Goal: Task Accomplishment & Management: Manage account settings

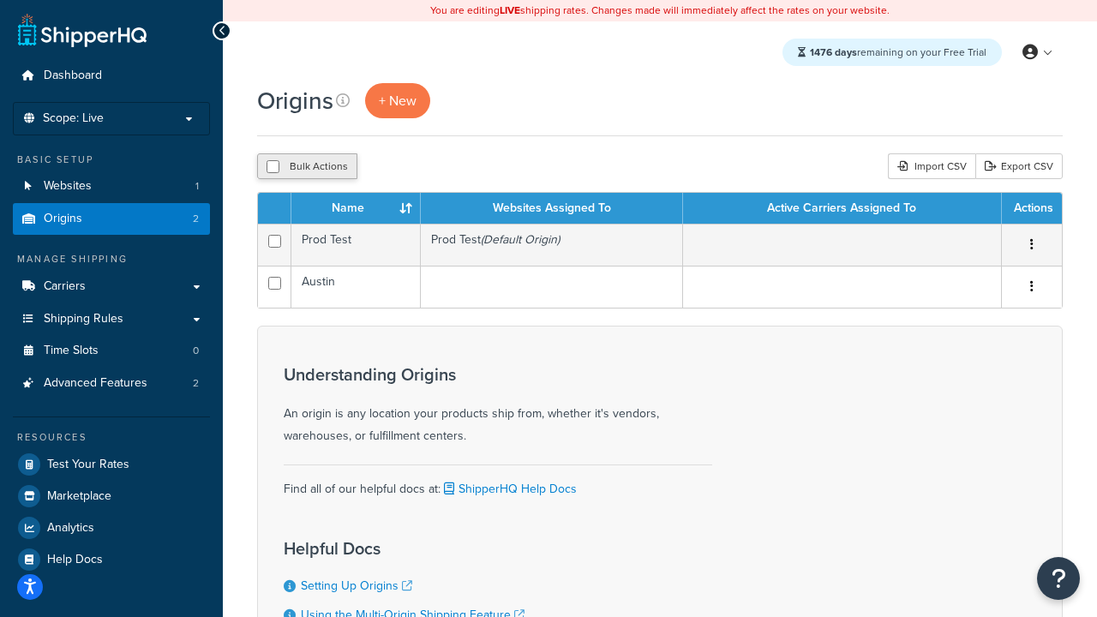
click at [273, 168] on input "checkbox" at bounding box center [273, 166] width 13 height 13
checkbox input "true"
click at [456, 168] on button "Delete" at bounding box center [457, 166] width 59 height 26
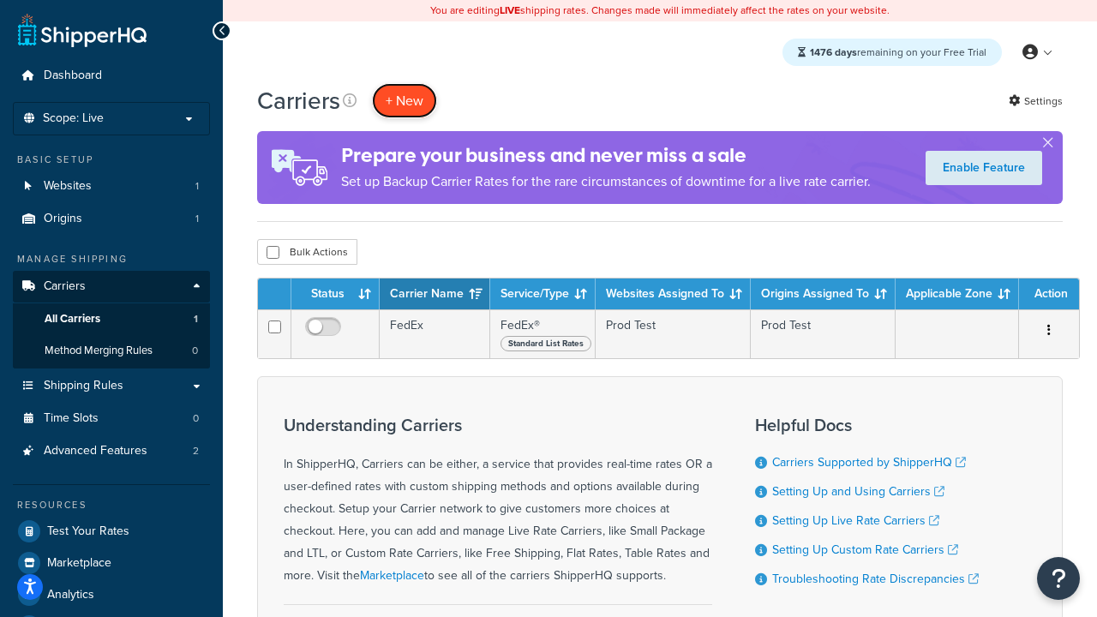
click at [405, 101] on button "+ New" at bounding box center [404, 100] width 65 height 35
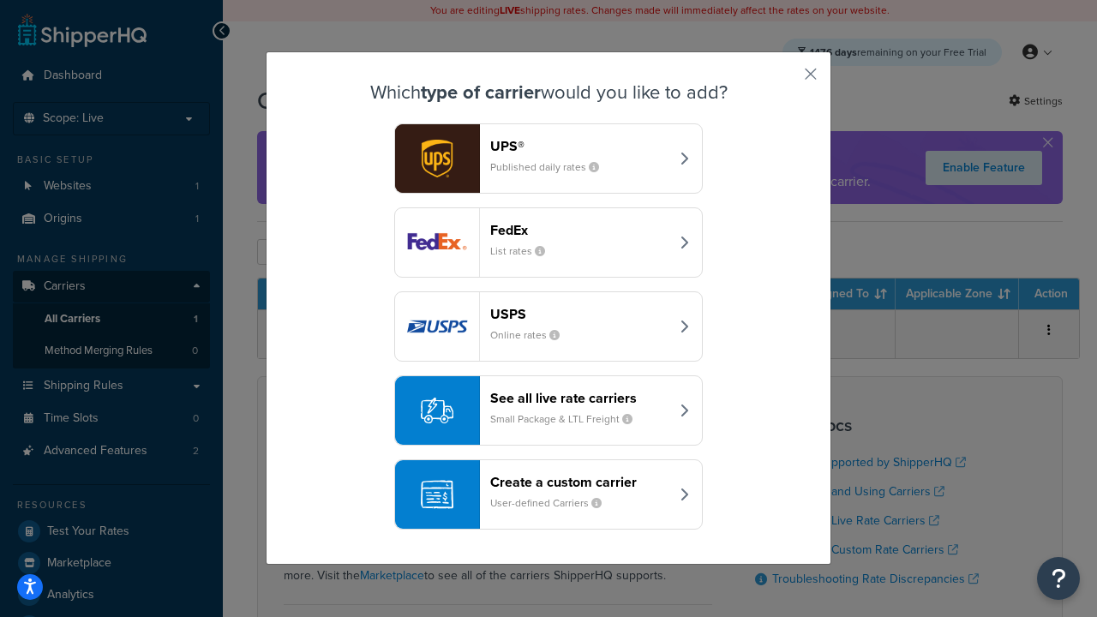
click at [549, 243] on div "FedEx List rates" at bounding box center [579, 242] width 179 height 41
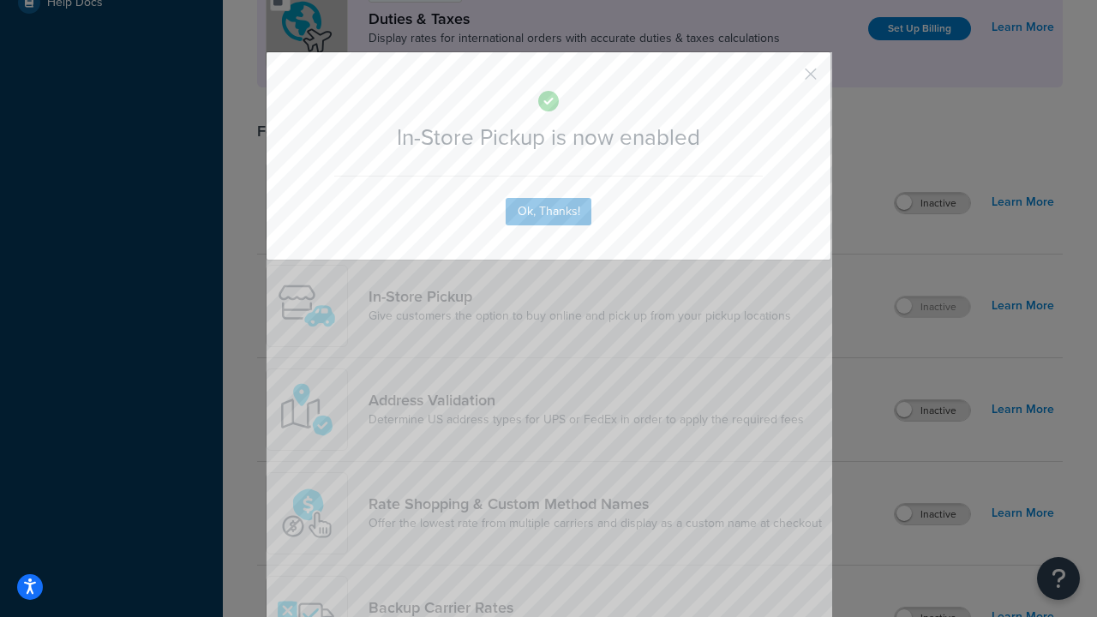
scroll to position [590, 0]
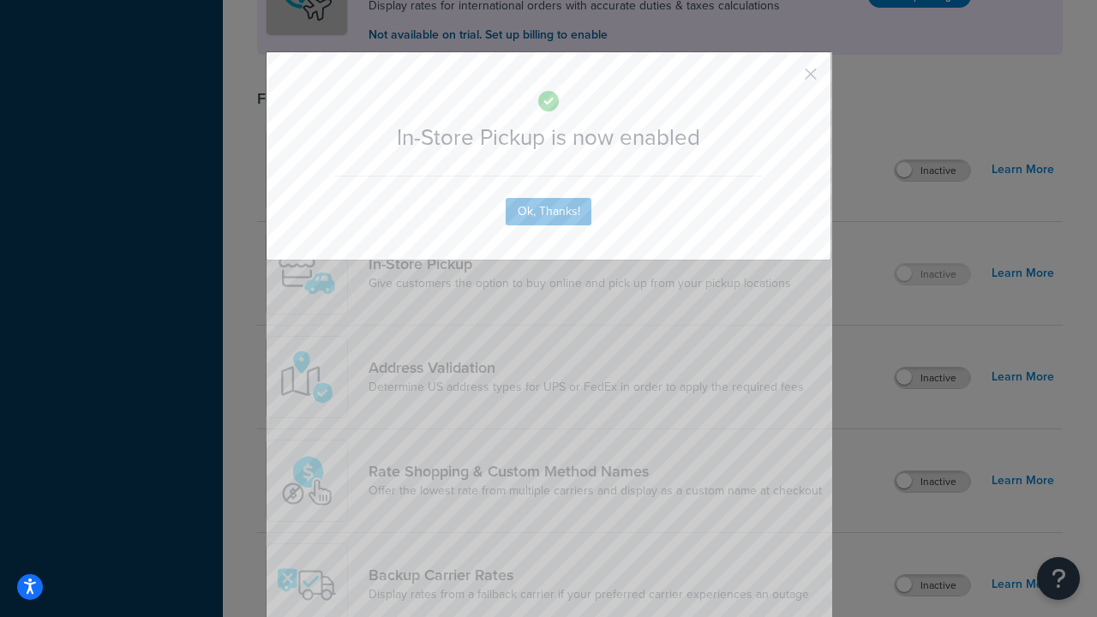
click at [785, 80] on button "button" at bounding box center [786, 80] width 4 height 4
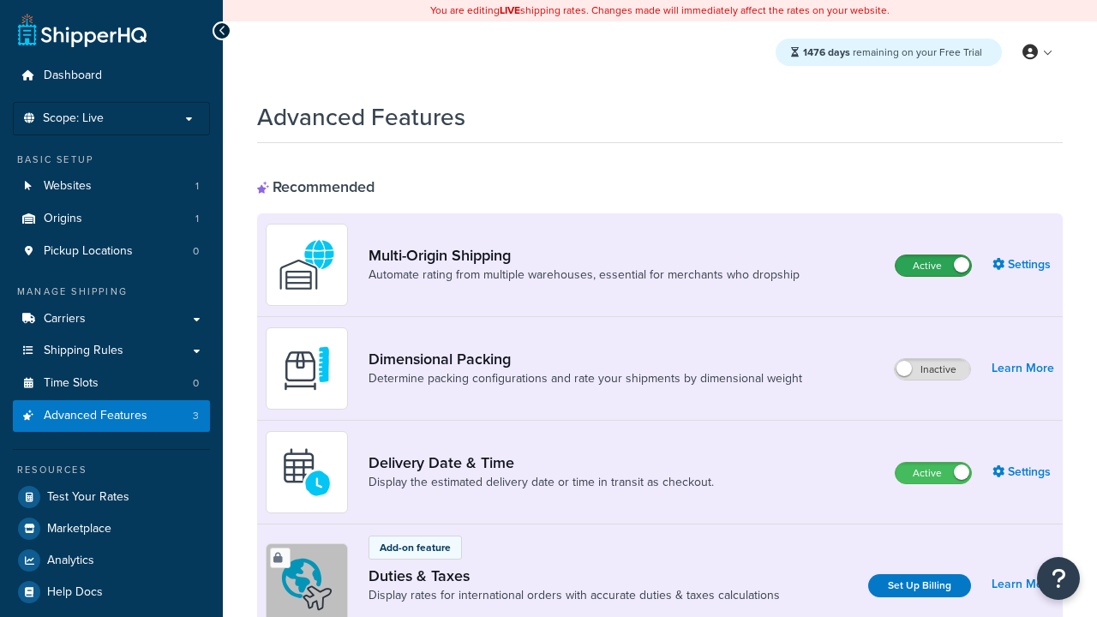
click at [934, 267] on label "Active" at bounding box center [933, 265] width 75 height 21
click at [934, 474] on label "Active" at bounding box center [933, 473] width 75 height 21
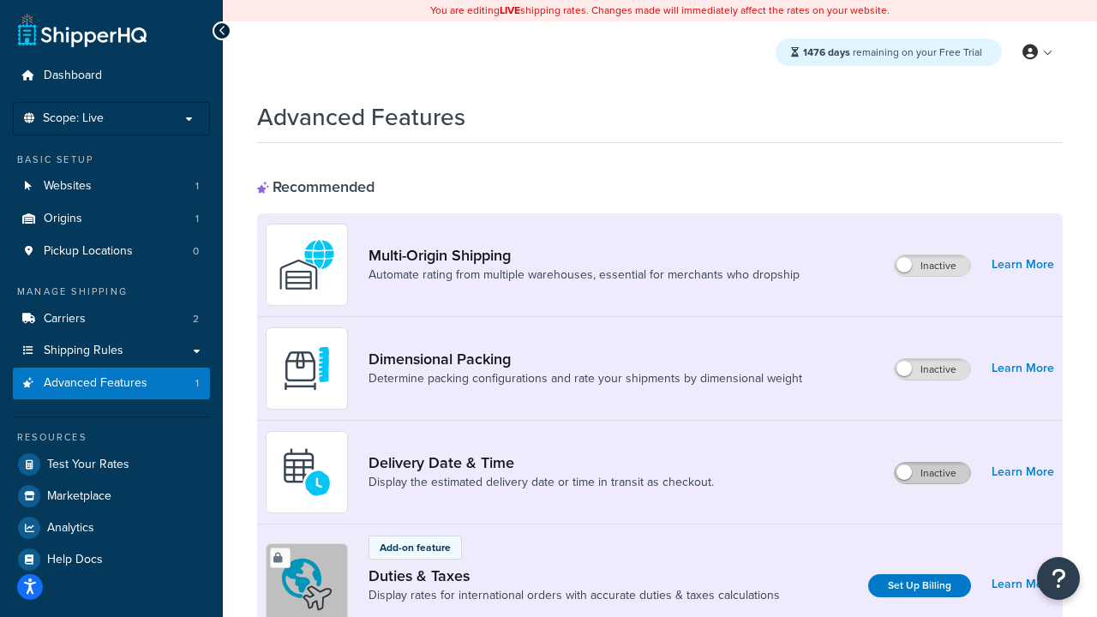
scroll to position [557, 0]
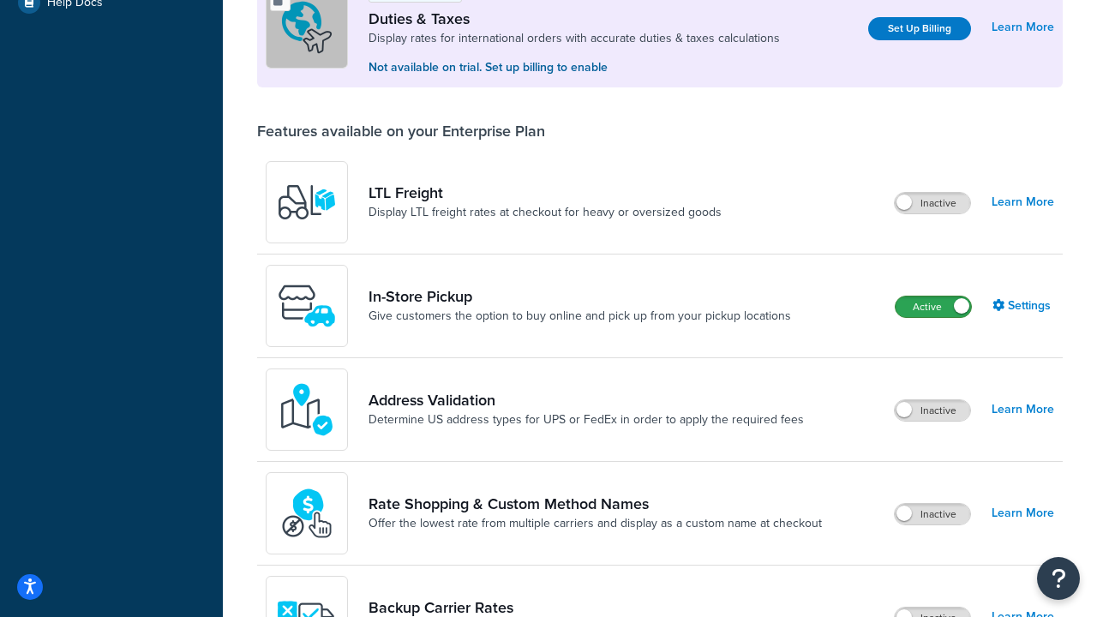
click at [934, 309] on label "Active" at bounding box center [933, 307] width 75 height 21
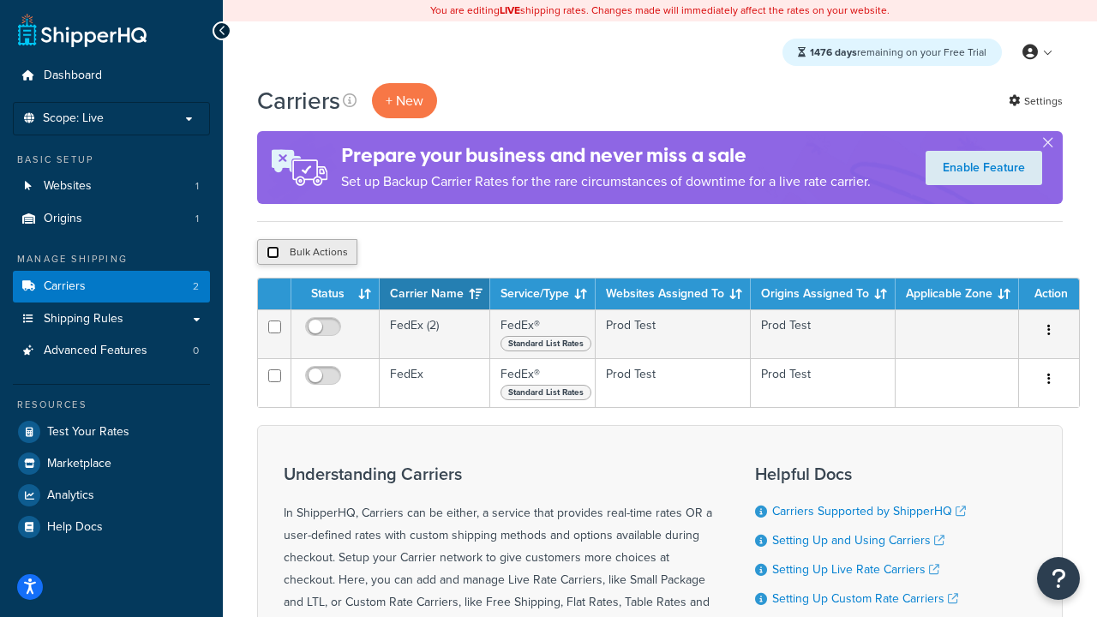
click at [273, 254] on input "checkbox" at bounding box center [273, 252] width 13 height 13
checkbox input "true"
click at [456, 254] on button "Delete" at bounding box center [457, 252] width 59 height 26
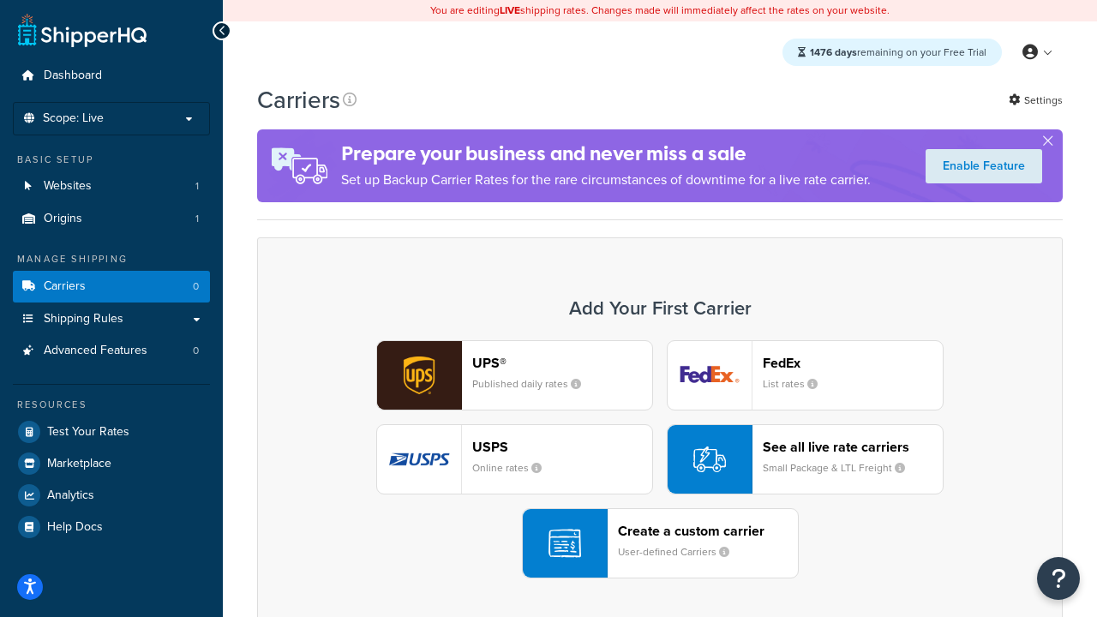
click at [660, 460] on div "UPS® Published daily rates FedEx List rates USPS Online rates See all live rate…" at bounding box center [660, 459] width 770 height 238
click at [853, 364] on header "FedEx" at bounding box center [853, 363] width 180 height 16
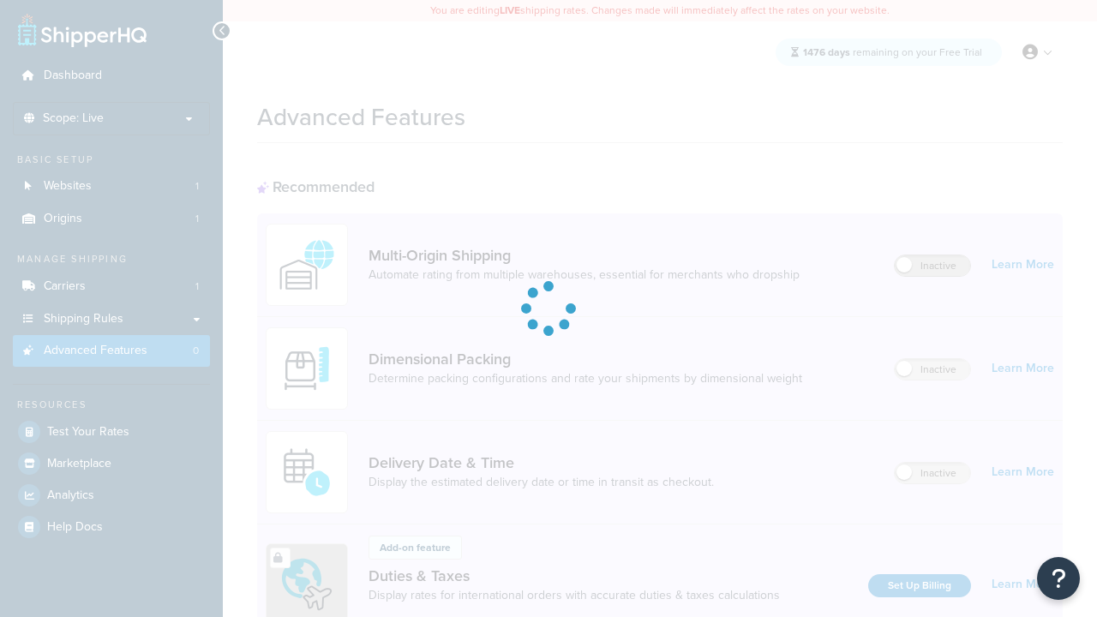
click at [934, 267] on label "Inactive" at bounding box center [932, 265] width 75 height 21
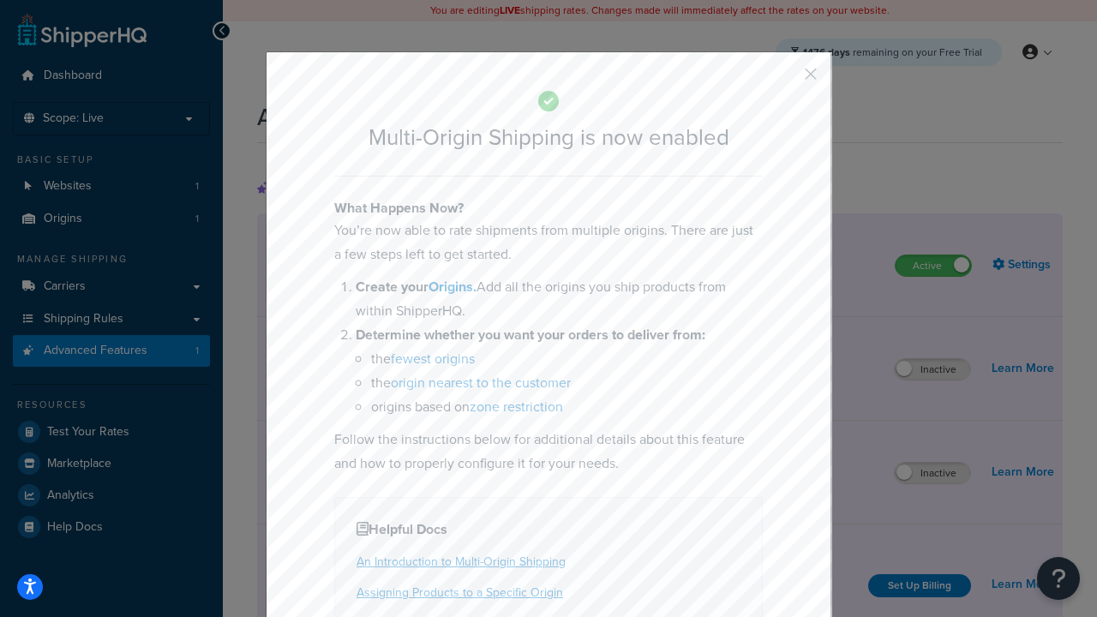
click at [785, 80] on button "button" at bounding box center [786, 80] width 4 height 4
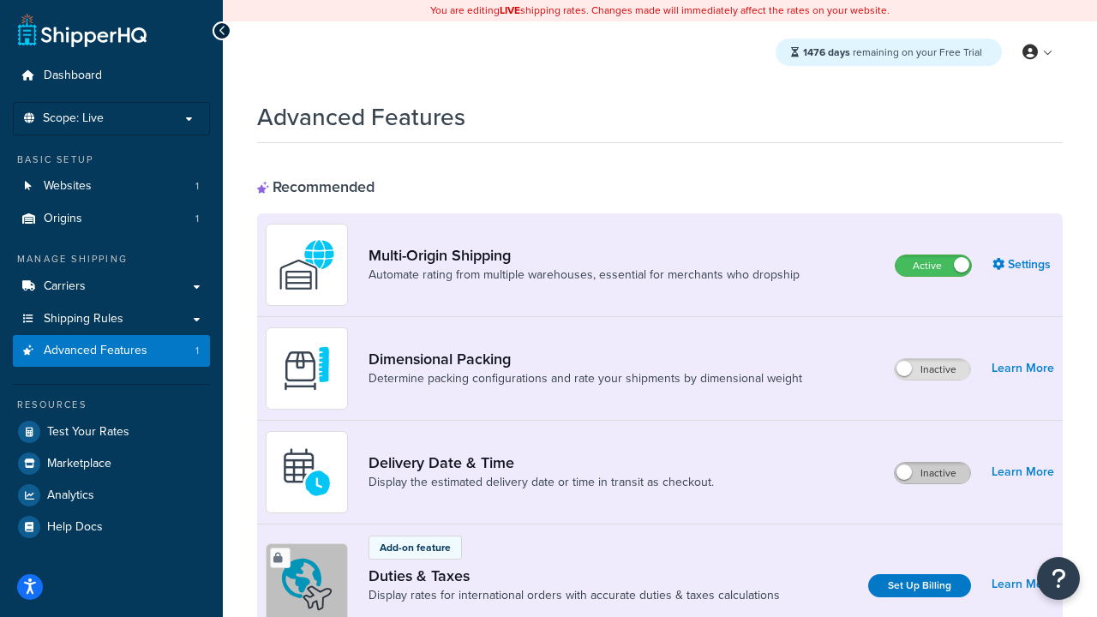
click at [934, 474] on label "Inactive" at bounding box center [932, 473] width 75 height 21
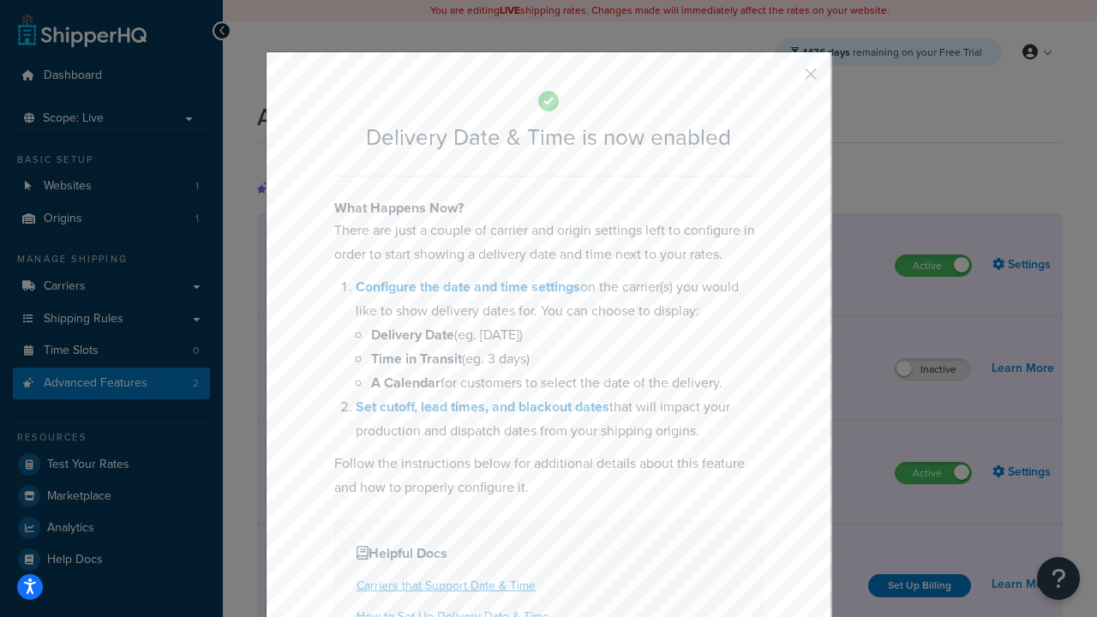
click at [785, 80] on button "button" at bounding box center [786, 80] width 4 height 4
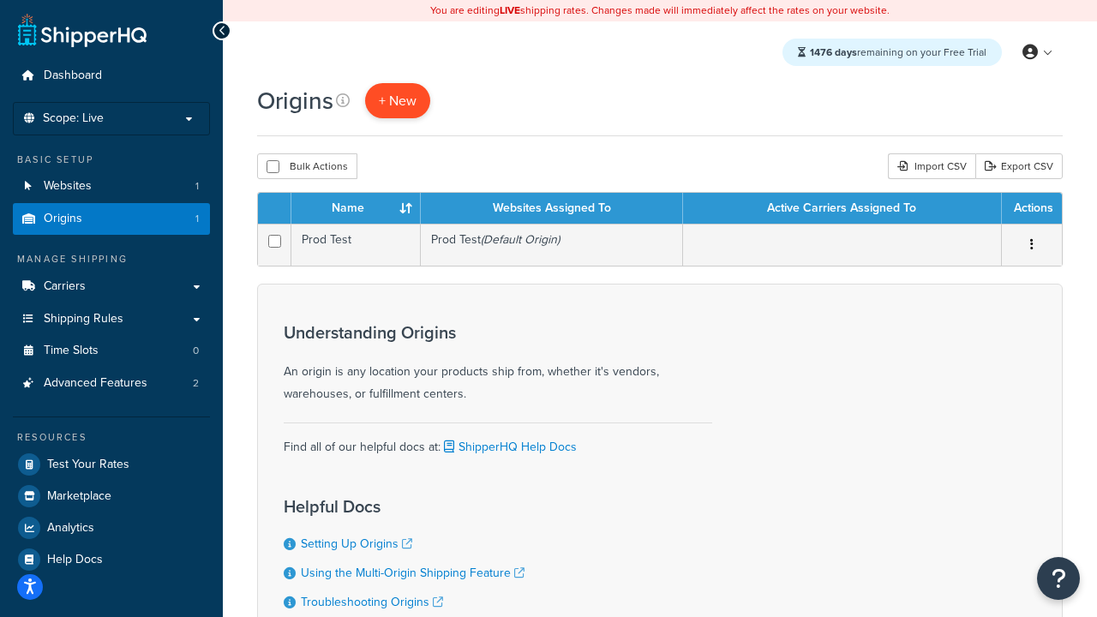
click at [397, 101] on span "+ New" at bounding box center [398, 101] width 38 height 20
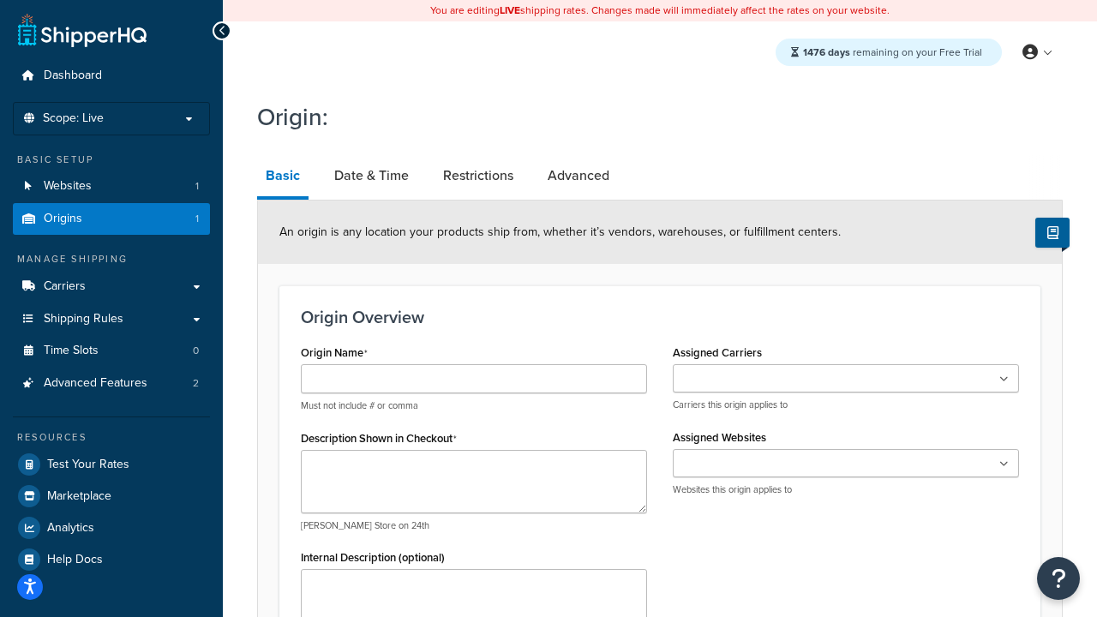
click at [282, 178] on link "Basic" at bounding box center [282, 177] width 51 height 45
click at [370, 177] on link "Date & Time" at bounding box center [372, 175] width 92 height 41
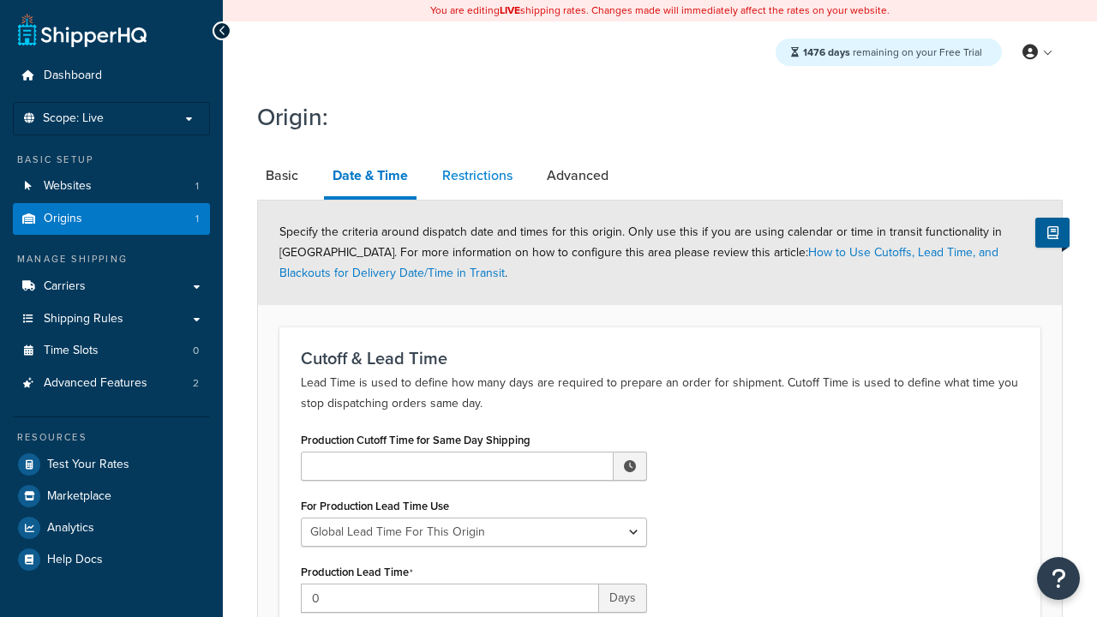
click at [478, 177] on link "Restrictions" at bounding box center [477, 175] width 87 height 41
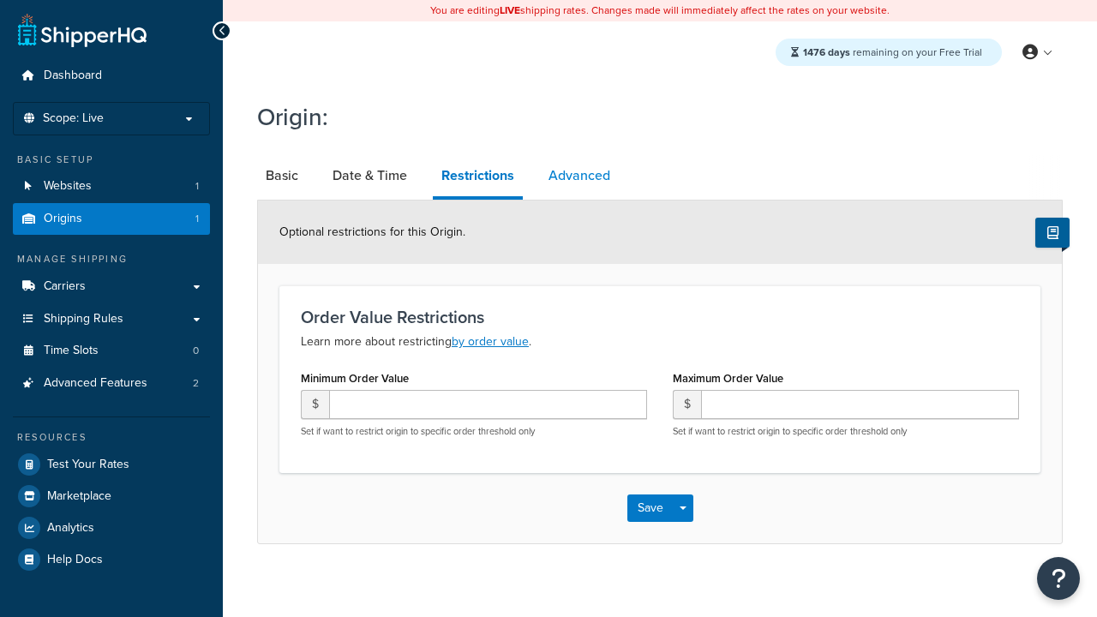
click at [579, 177] on link "Advanced" at bounding box center [579, 175] width 79 height 41
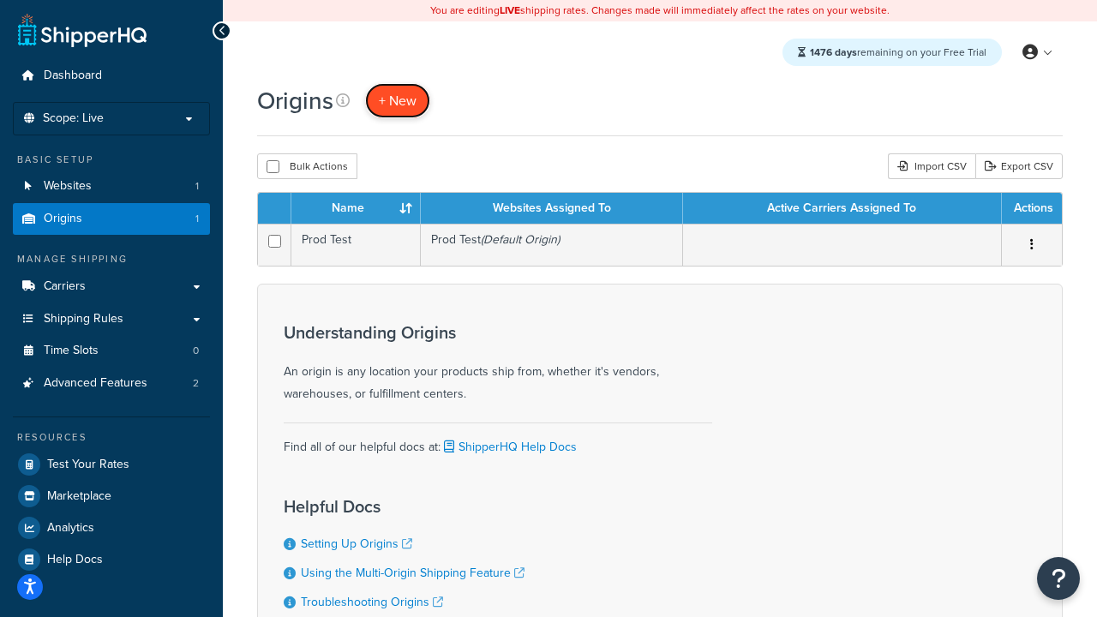
click at [397, 101] on span "+ New" at bounding box center [398, 101] width 38 height 20
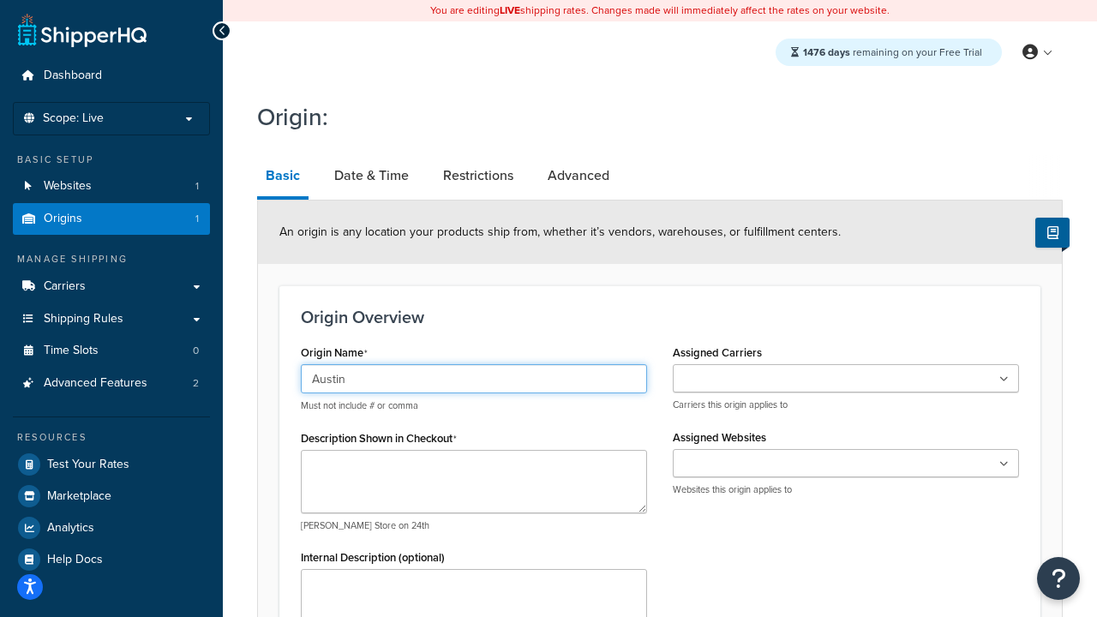
type input "Austin"
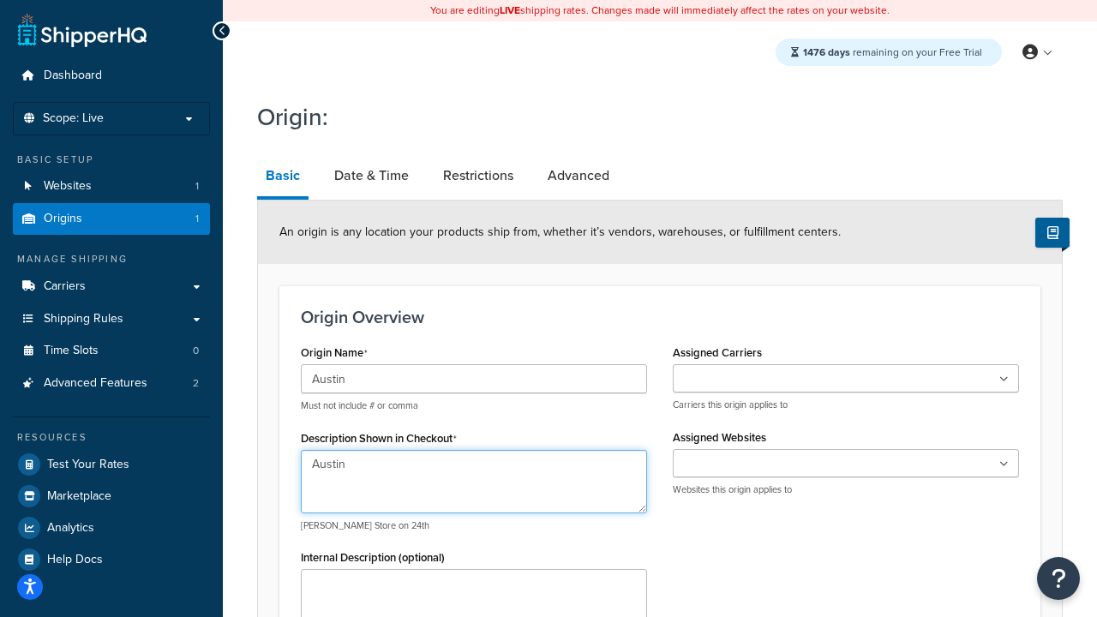
type textarea "Austin"
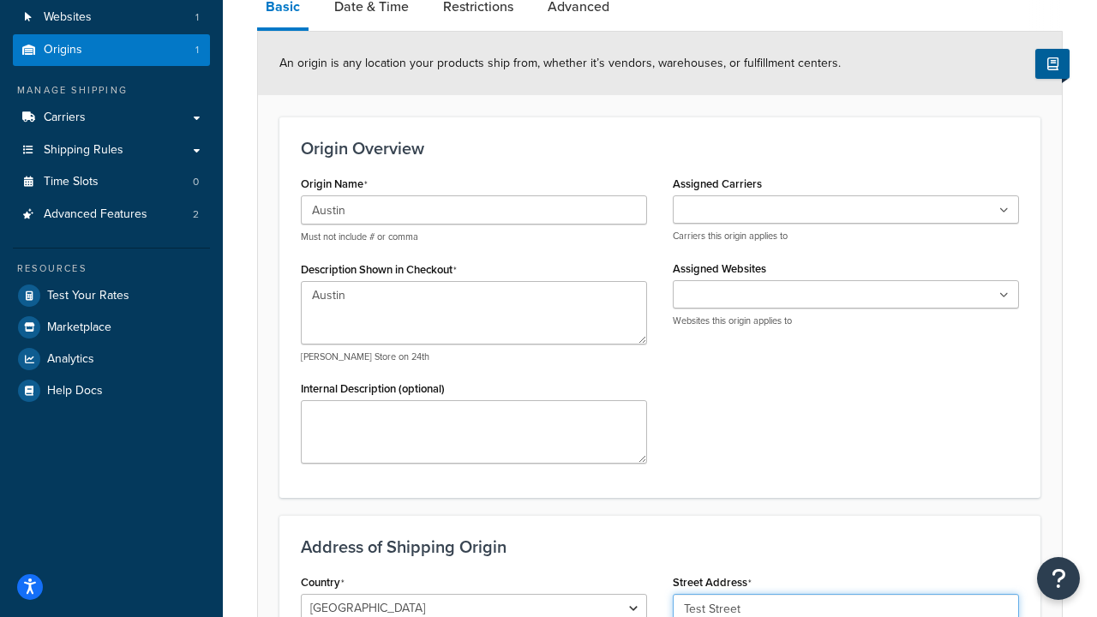
type input "Test Street"
type input "Austin"
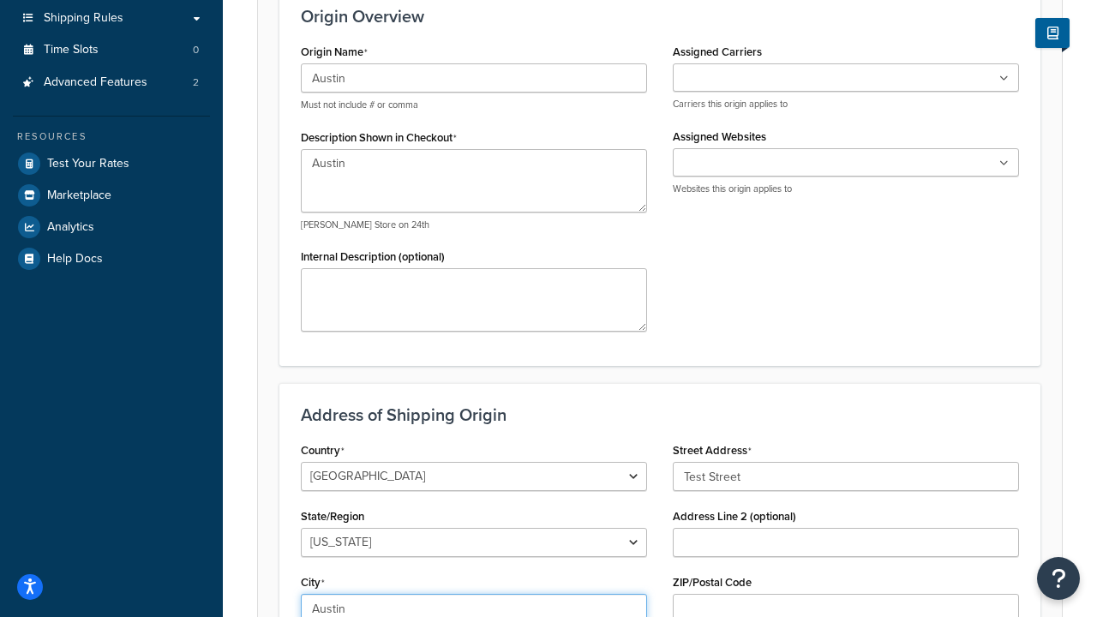
select select "43"
type input "Austin"
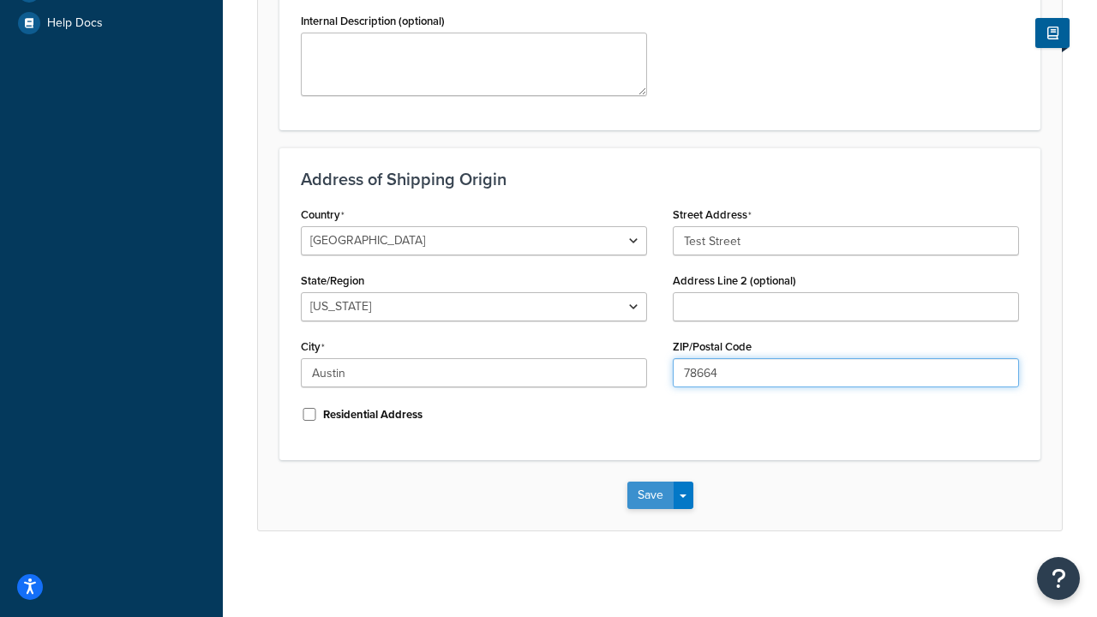
type input "78664"
click at [650, 496] on button "Save" at bounding box center [651, 495] width 46 height 27
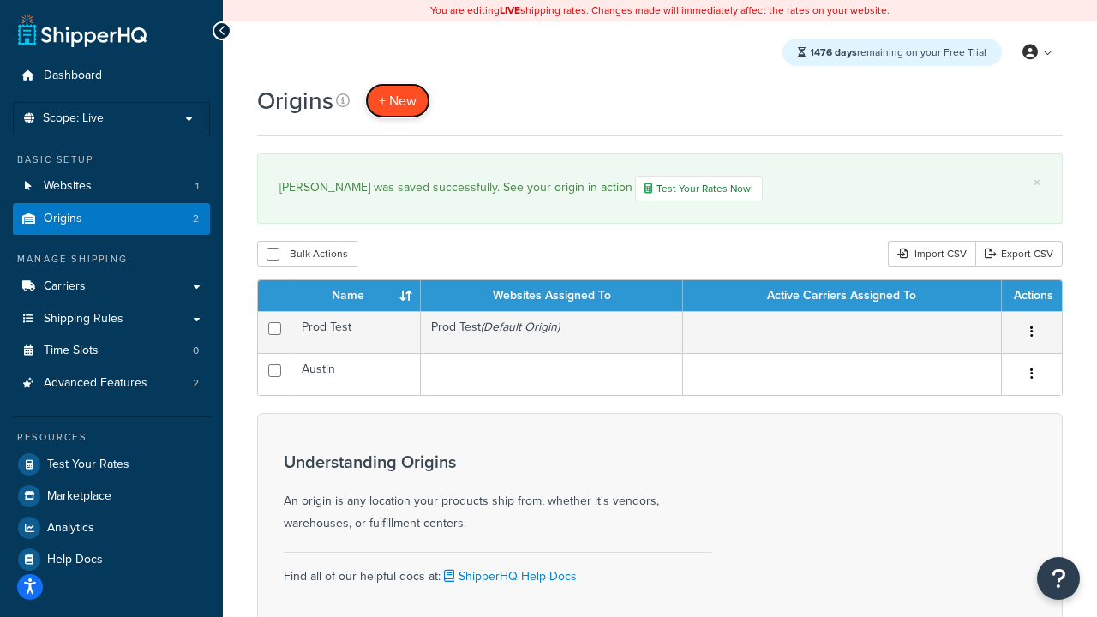
click at [397, 101] on span "+ New" at bounding box center [398, 101] width 38 height 20
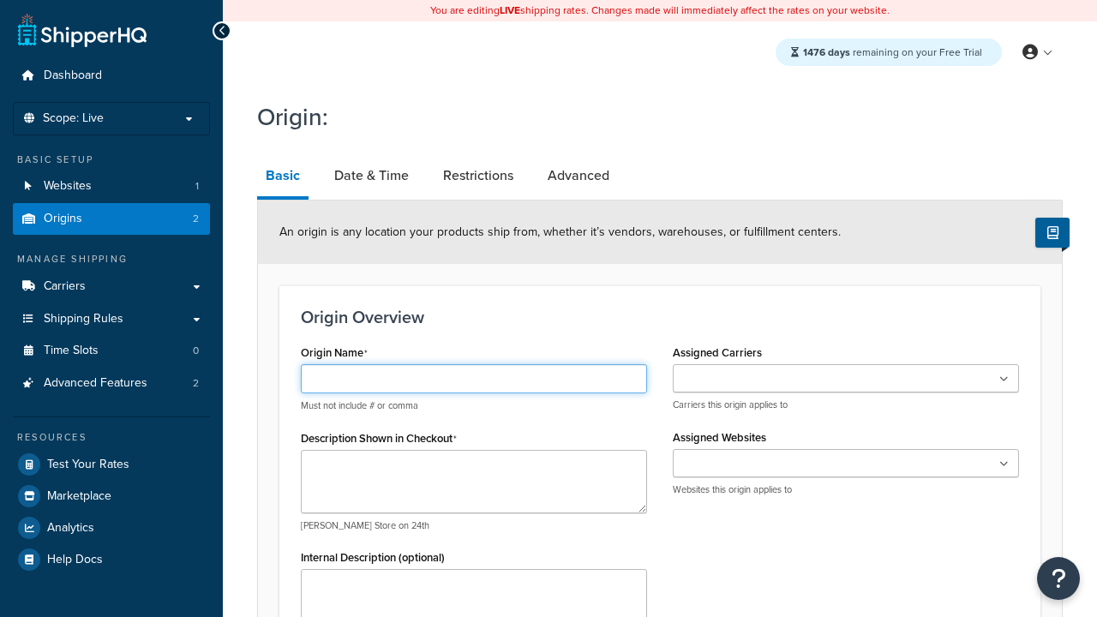
type input "Georgetown"
